Goal: Navigation & Orientation: Find specific page/section

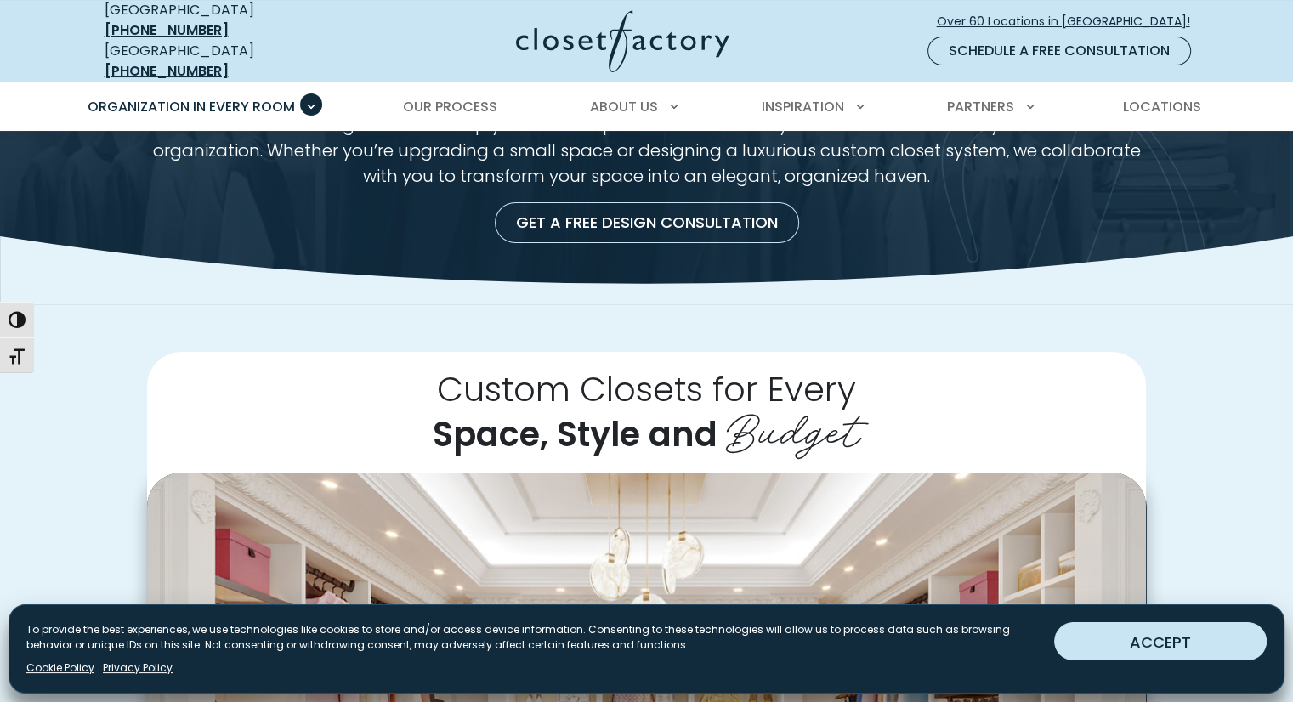
click at [1131, 644] on button "ACCEPT" at bounding box center [1160, 641] width 212 height 38
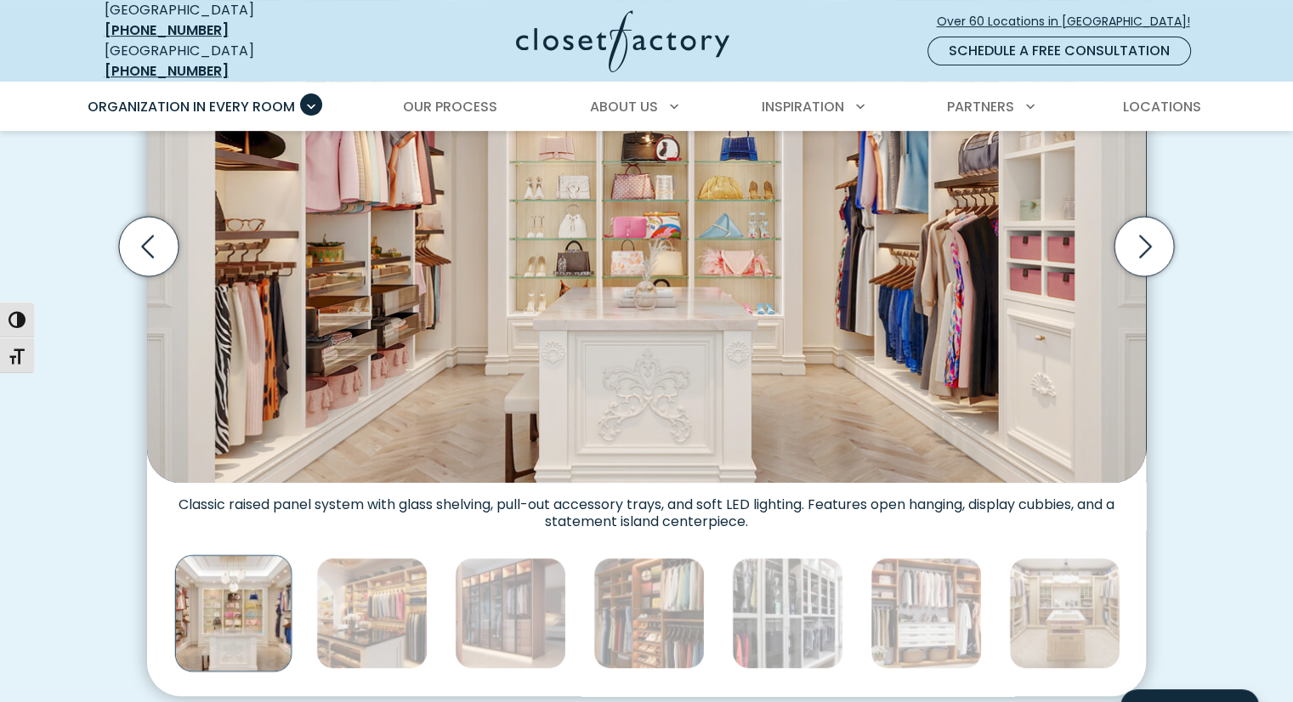
scroll to position [679, 0]
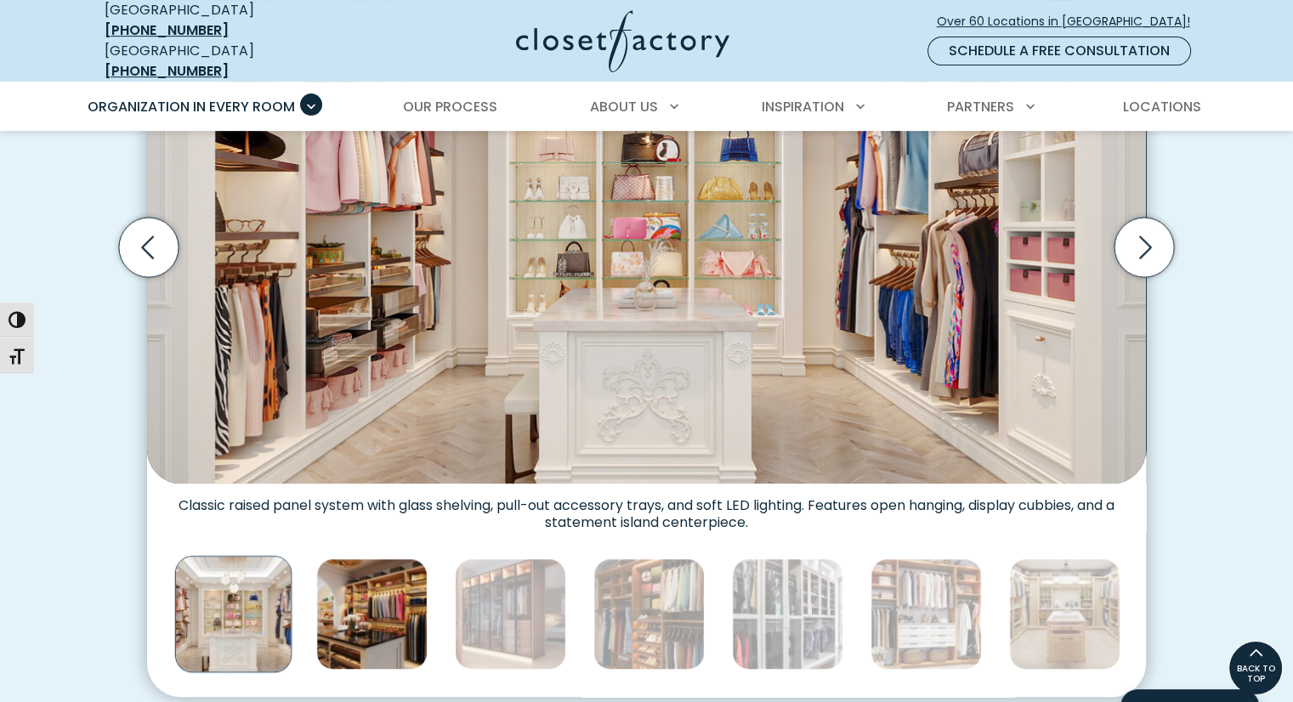
click at [401, 599] on img "Thumbnail Gallery" at bounding box center [371, 613] width 111 height 111
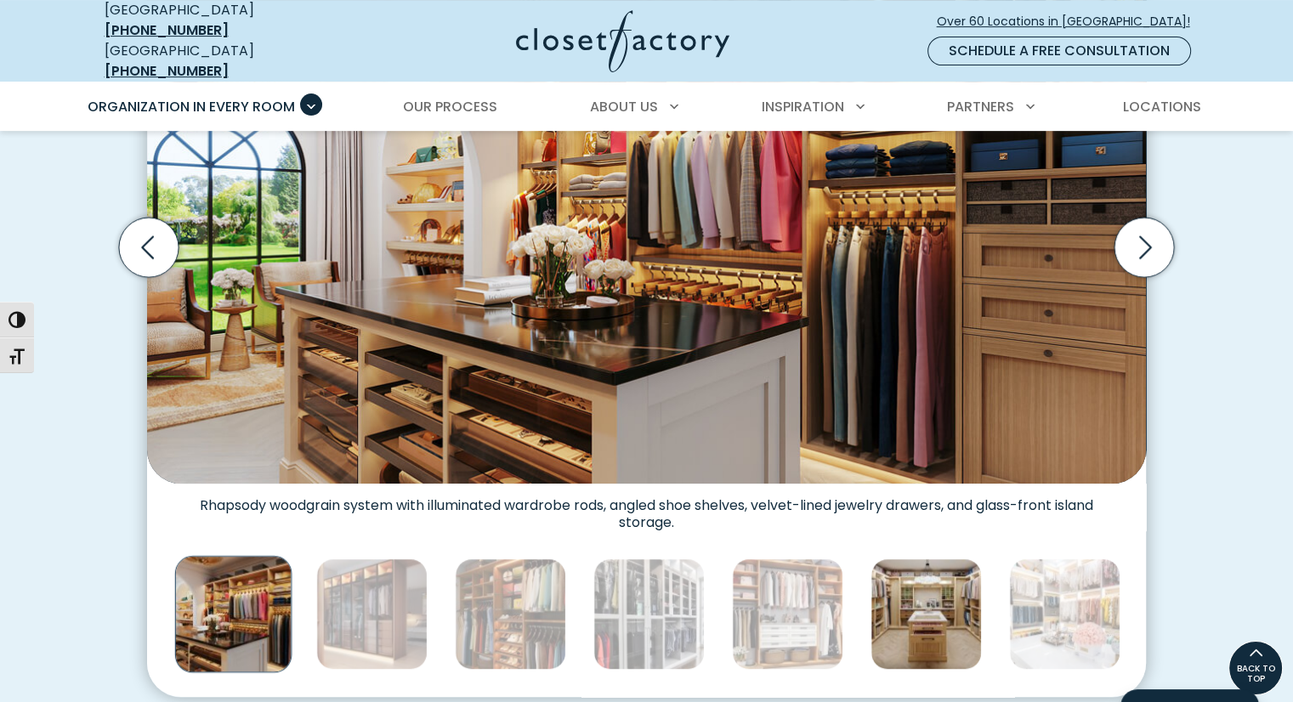
click at [901, 608] on img "Thumbnail Gallery" at bounding box center [925, 613] width 111 height 111
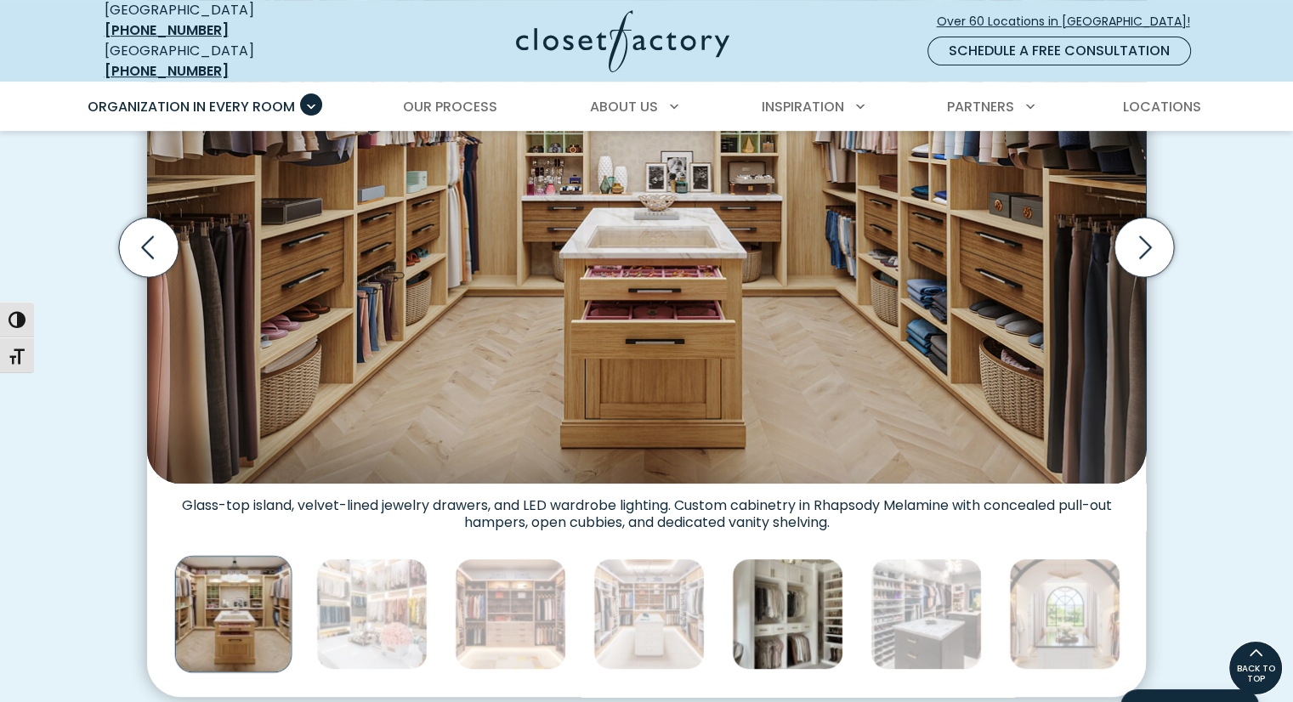
click at [789, 614] on img "Thumbnail Gallery" at bounding box center [787, 613] width 111 height 111
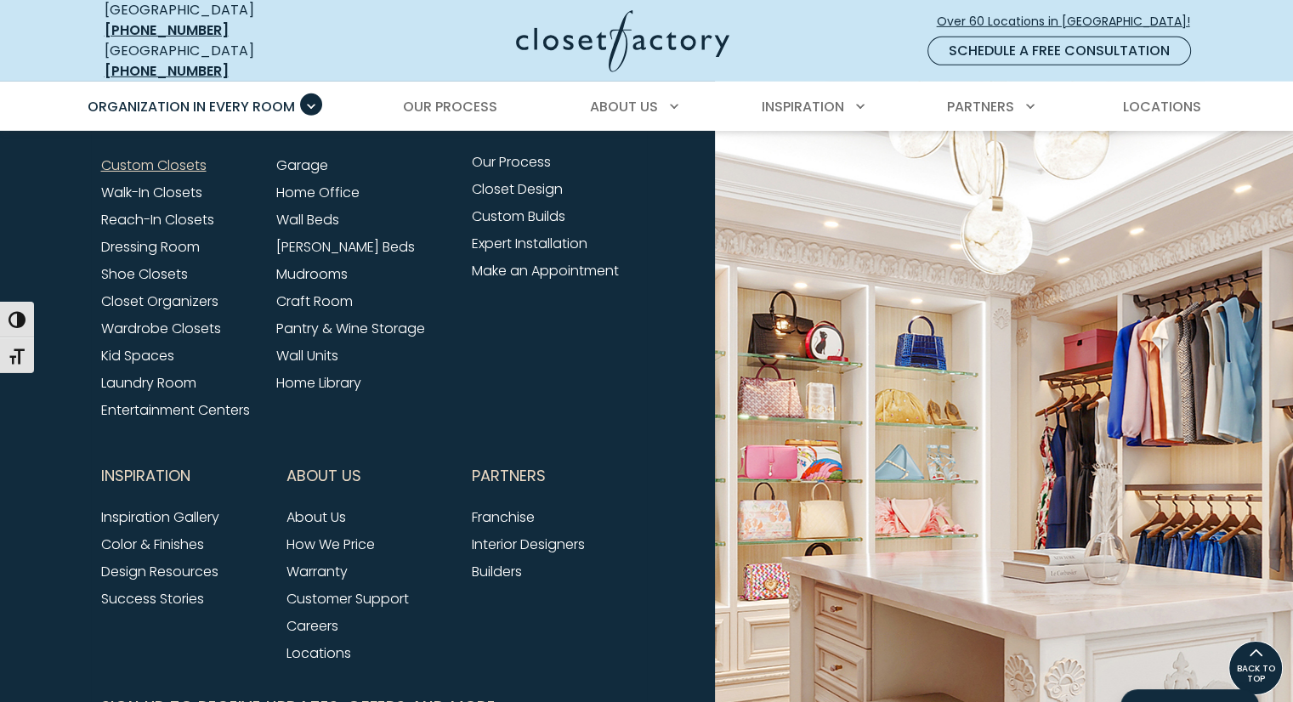
scroll to position [5439, 0]
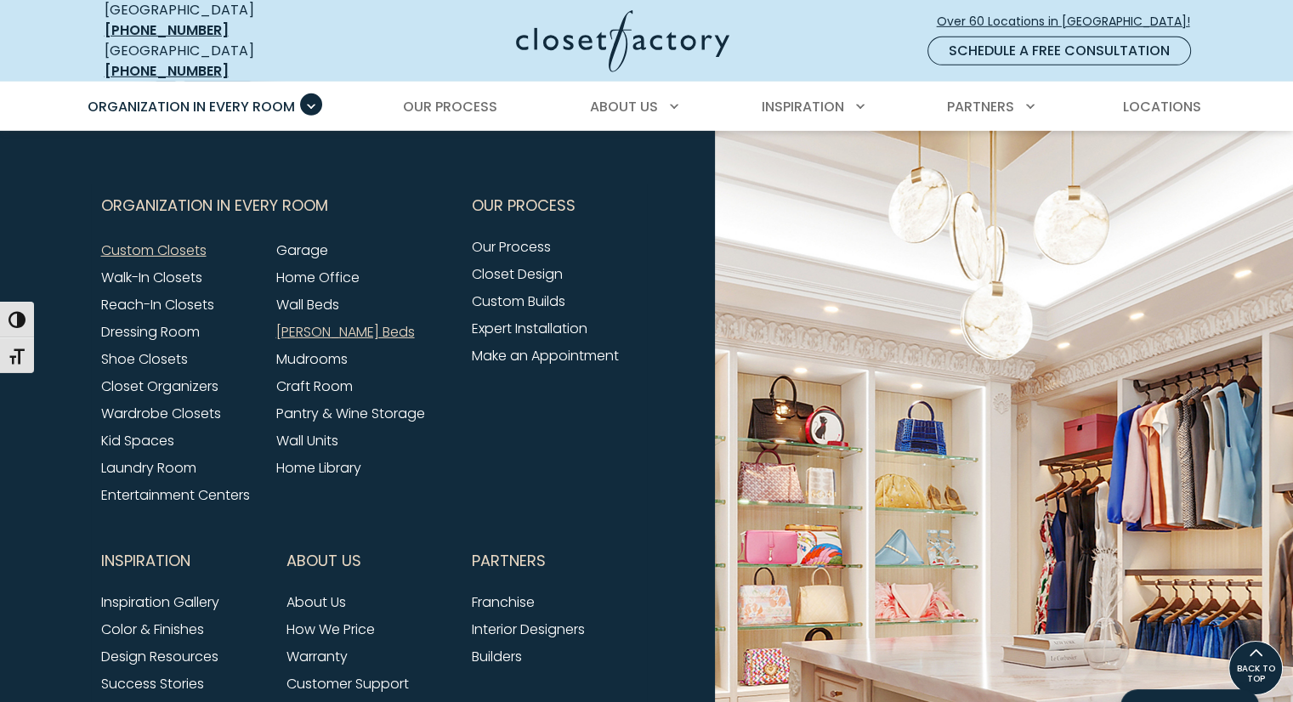
click at [320, 322] on link "[PERSON_NAME] Beds" at bounding box center [345, 332] width 139 height 20
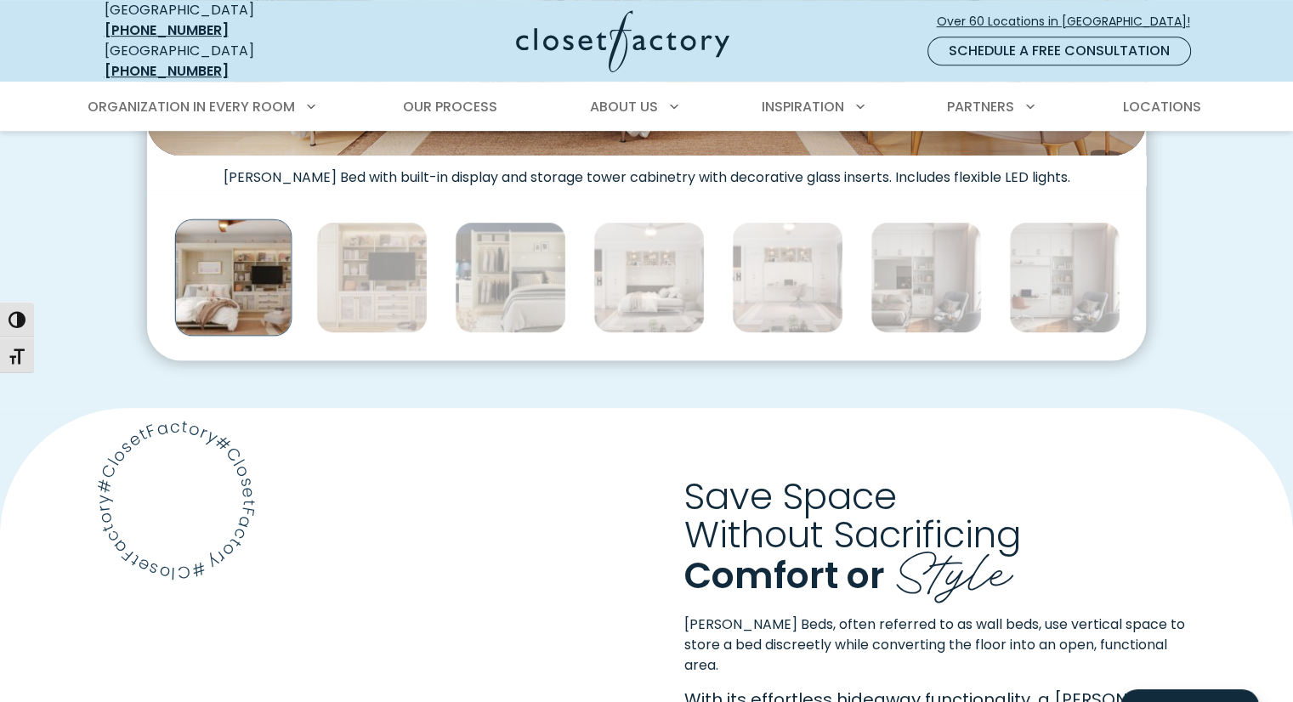
scroll to position [1189, 0]
